Goal: Task Accomplishment & Management: Complete application form

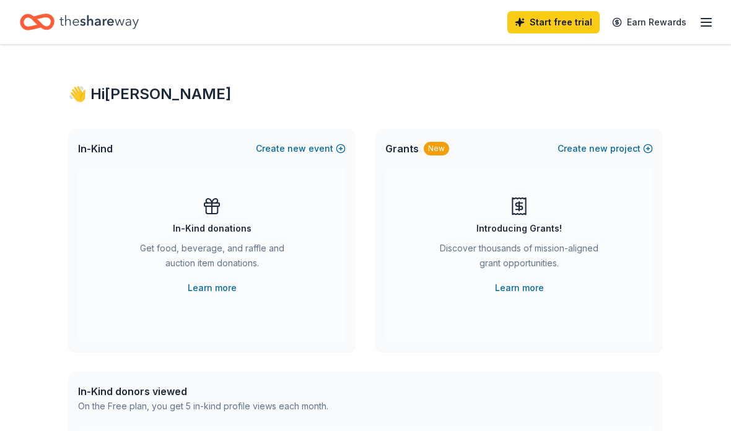
click at [702, 29] on icon "button" at bounding box center [705, 22] width 15 height 15
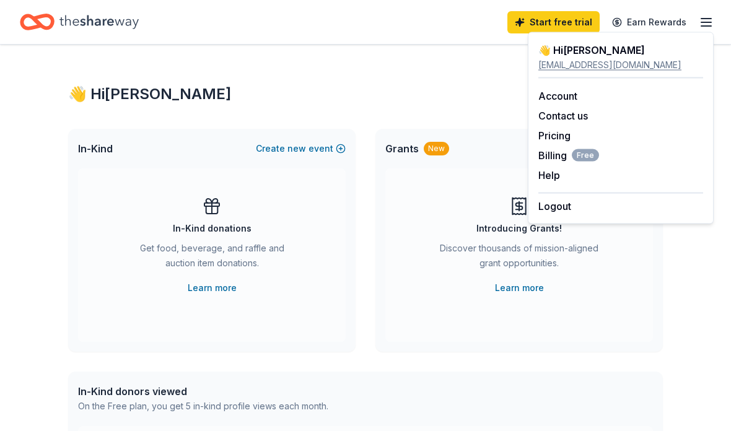
click at [555, 137] on link "Pricing" at bounding box center [554, 135] width 32 height 12
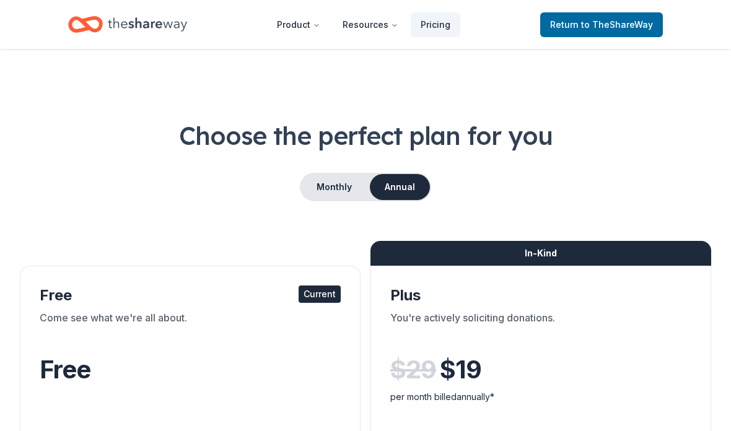
click at [328, 198] on button "Monthly" at bounding box center [334, 187] width 66 height 26
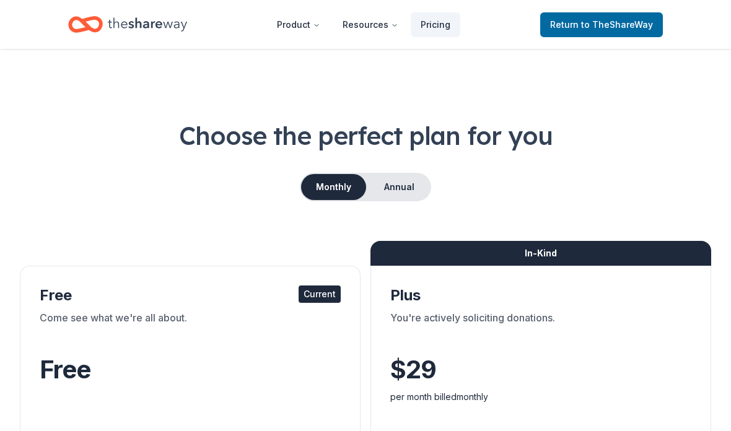
click at [576, 28] on span "Return to TheShareWay" at bounding box center [601, 24] width 103 height 15
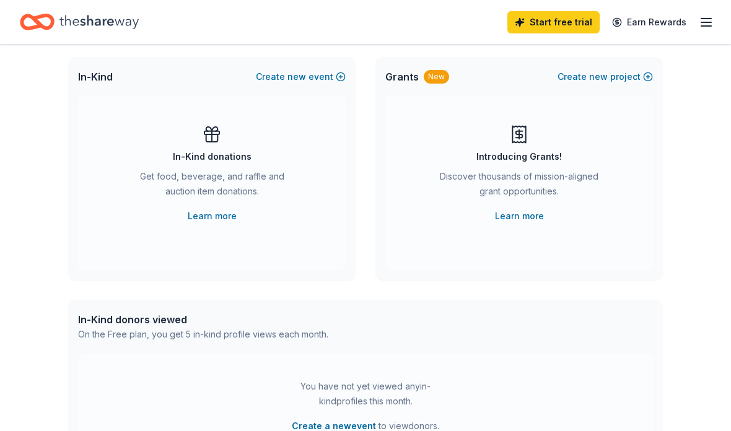
scroll to position [74, 0]
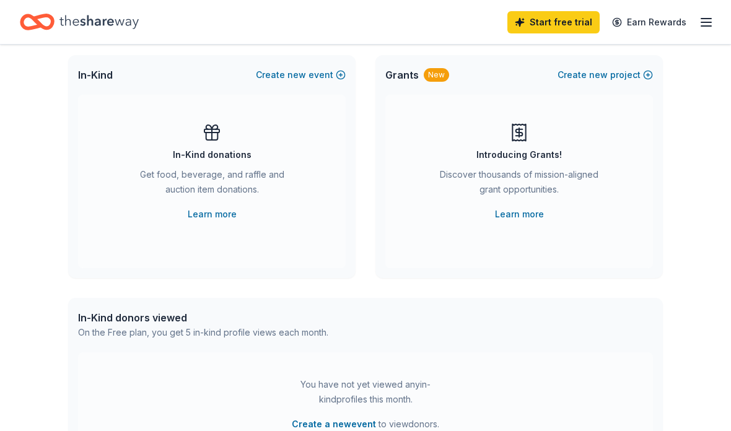
click at [306, 79] on span "new" at bounding box center [296, 74] width 19 height 15
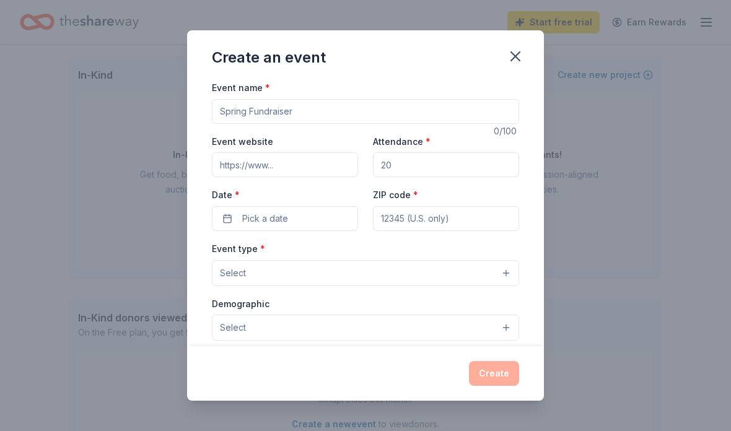
click at [263, 115] on input "Event name *" at bounding box center [365, 111] width 307 height 25
type input "Operation Impact Scholarship and Community [PERSON_NAME]"
click at [309, 175] on input "Event website" at bounding box center [285, 164] width 146 height 25
click at [404, 168] on input "Attendance *" at bounding box center [446, 164] width 146 height 25
type input "200"
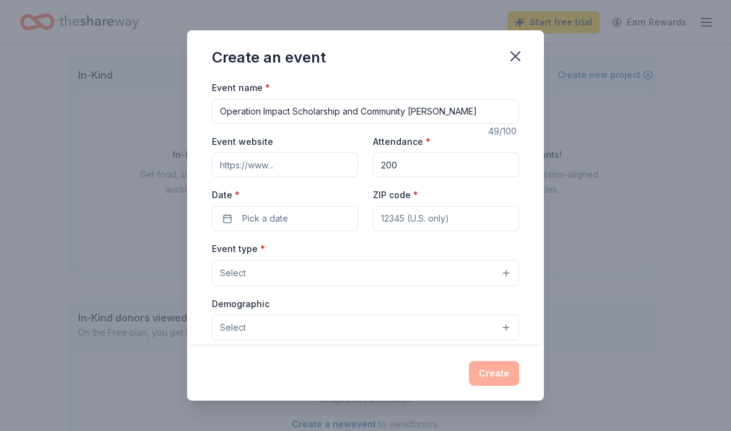
click at [292, 175] on input "Event website" at bounding box center [285, 164] width 146 height 25
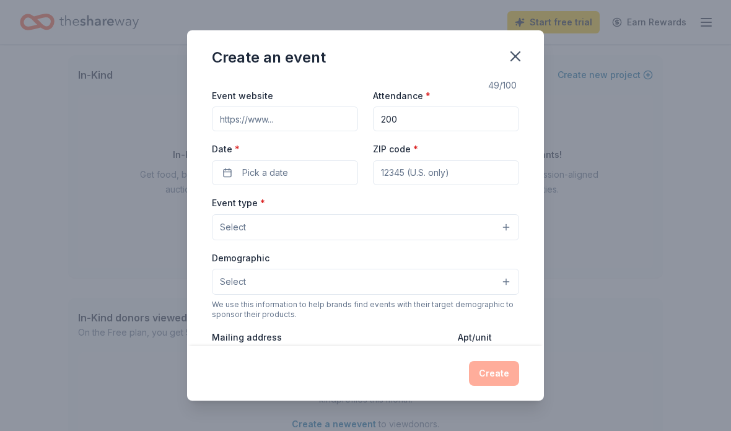
scroll to position [59, 0]
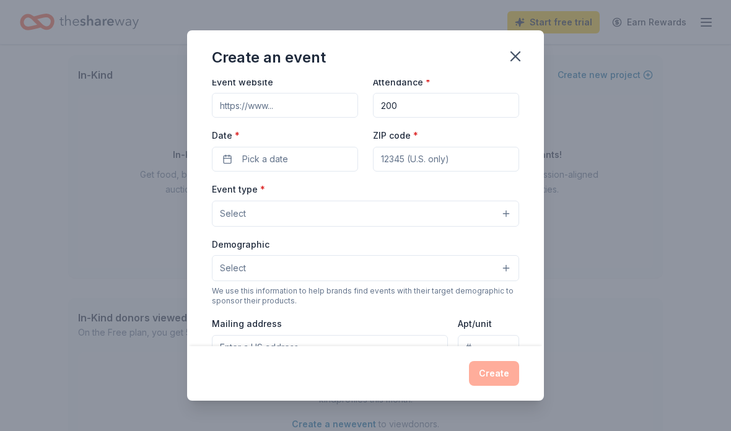
click at [310, 172] on button "Pick a date" at bounding box center [285, 159] width 146 height 25
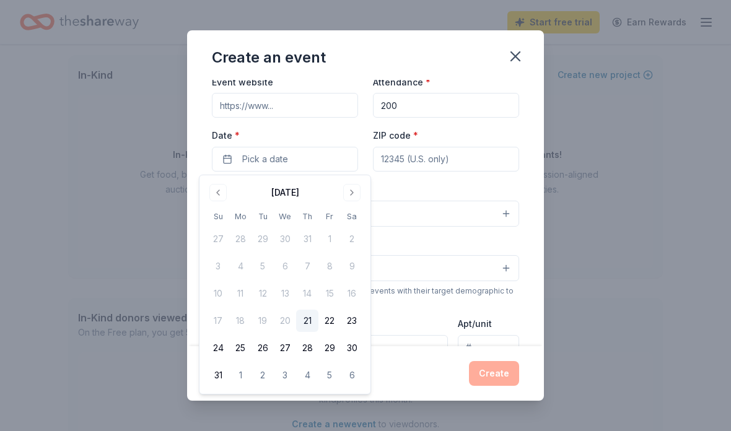
click at [349, 194] on button "Go to next month" at bounding box center [351, 192] width 17 height 17
click at [348, 194] on button "Go to next month" at bounding box center [351, 192] width 17 height 17
click at [351, 194] on button "Go to next month" at bounding box center [351, 192] width 17 height 17
click at [353, 241] on button "1" at bounding box center [352, 239] width 22 height 22
click at [404, 154] on input "ZIP code *" at bounding box center [446, 159] width 146 height 25
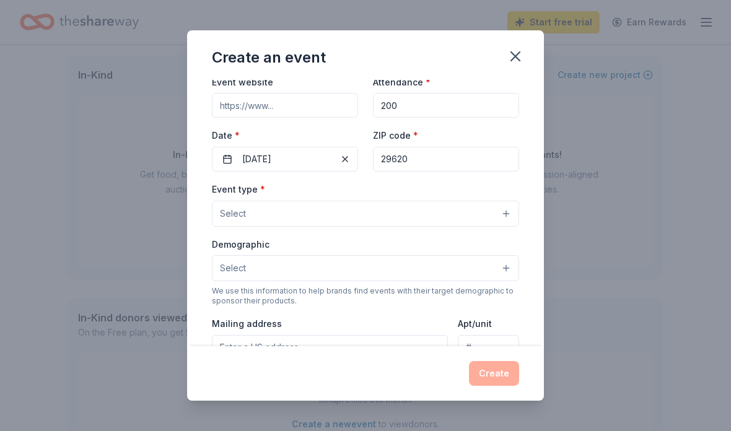
type input "29620"
click at [298, 220] on button "Select" at bounding box center [365, 214] width 307 height 26
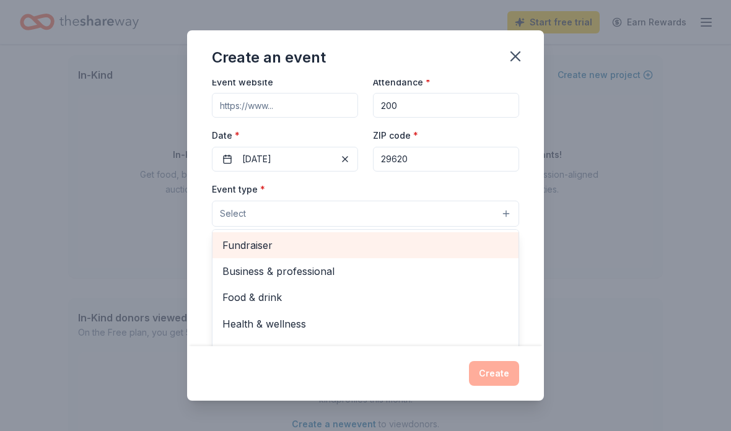
click at [297, 251] on span "Fundraiser" at bounding box center [365, 245] width 286 height 16
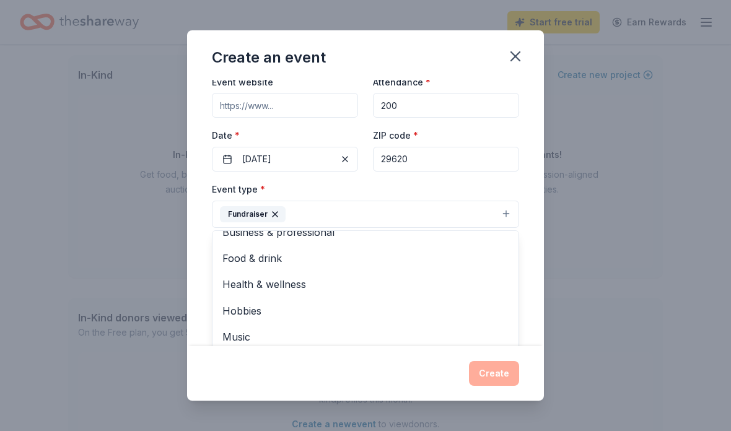
scroll to position [14, 0]
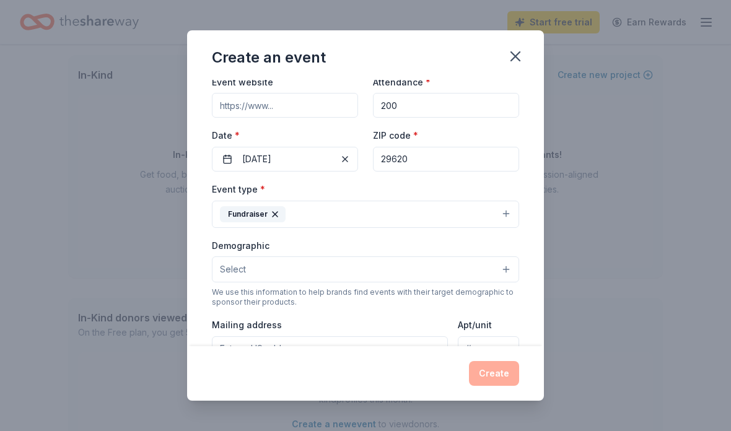
click at [367, 273] on button "Select" at bounding box center [365, 269] width 307 height 26
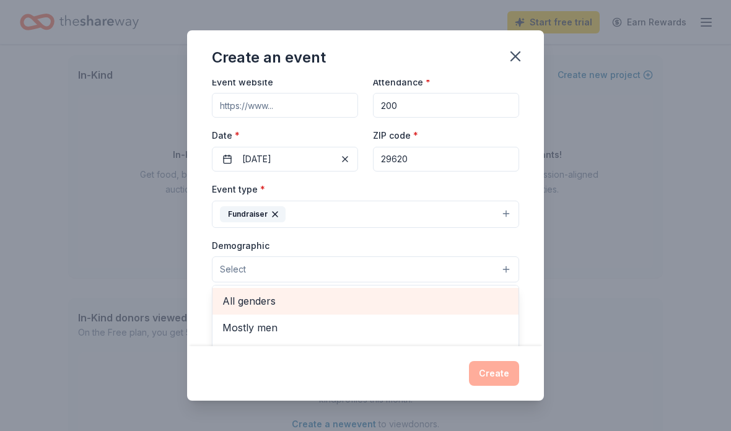
click at [263, 303] on span "All genders" at bounding box center [365, 301] width 286 height 16
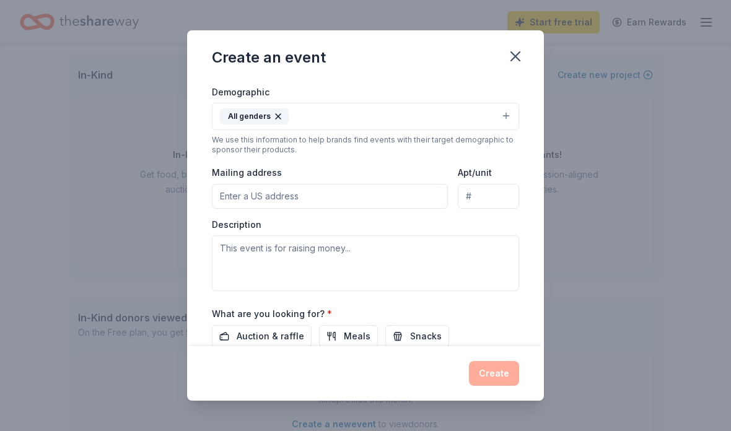
scroll to position [222, 0]
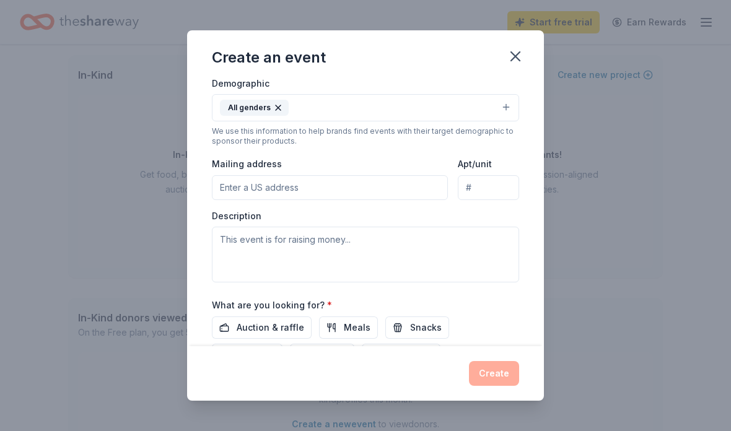
click at [344, 196] on input "Mailing address" at bounding box center [330, 187] width 236 height 25
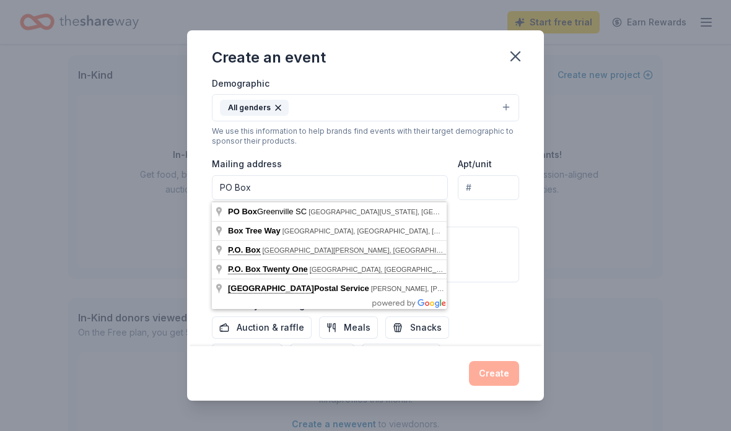
type input "PO Box"
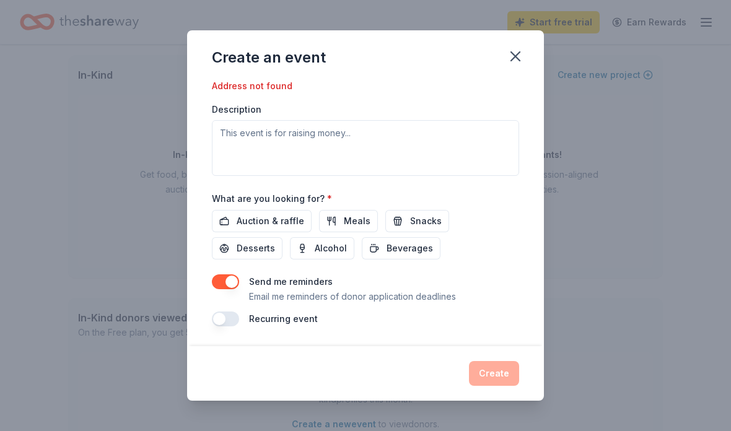
scroll to position [354, 0]
click at [479, 277] on div "Send me reminders Email me reminders of donor application deadlines" at bounding box center [365, 289] width 307 height 30
click at [519, 53] on icon "button" at bounding box center [515, 56] width 9 height 9
